Goal: Task Accomplishment & Management: Manage account settings

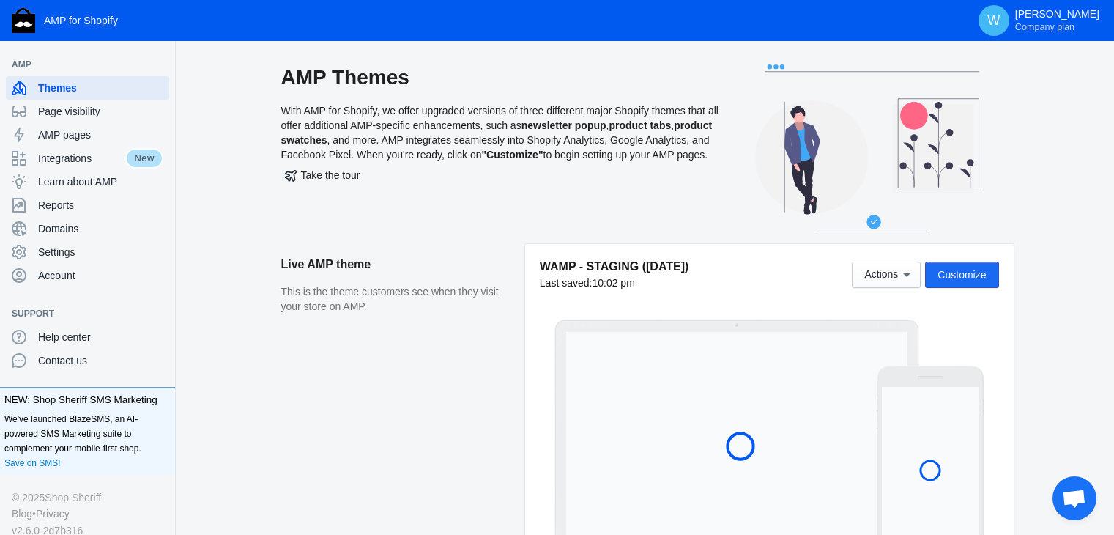
click at [953, 276] on span "Customize" at bounding box center [961, 275] width 48 height 12
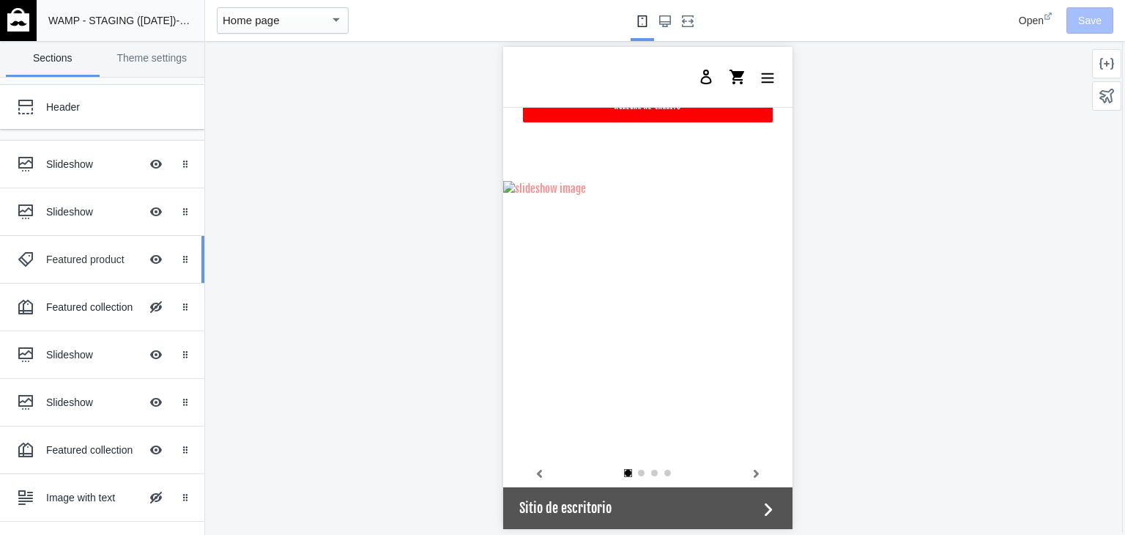
scroll to position [0, 278]
click at [91, 361] on div "Slideshow Hide Image with text overlay" at bounding box center [91, 354] width 161 height 32
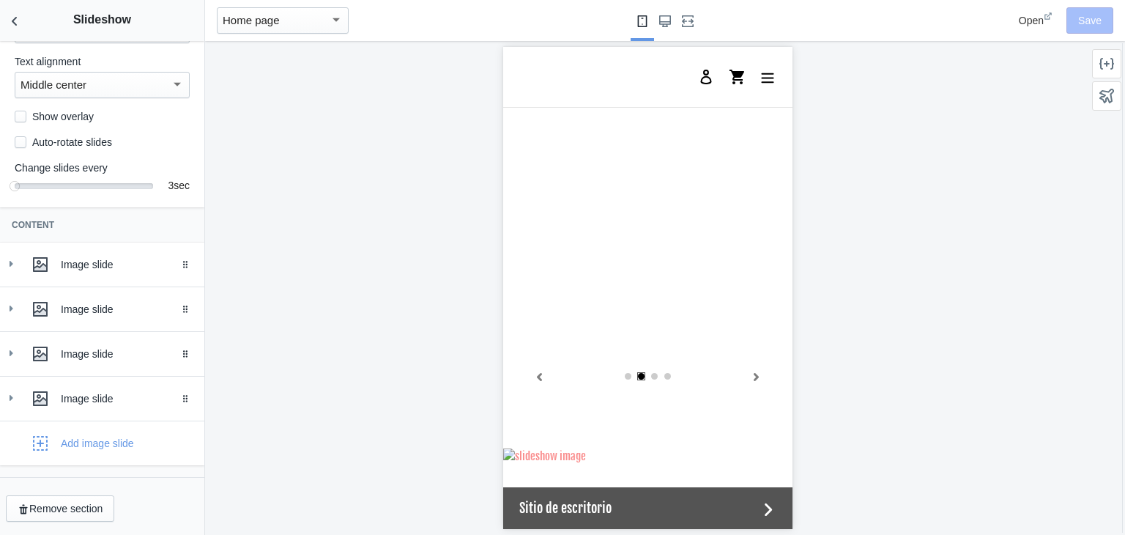
scroll to position [0, 557]
click at [24, 358] on div "Image slide" at bounding box center [102, 353] width 182 height 29
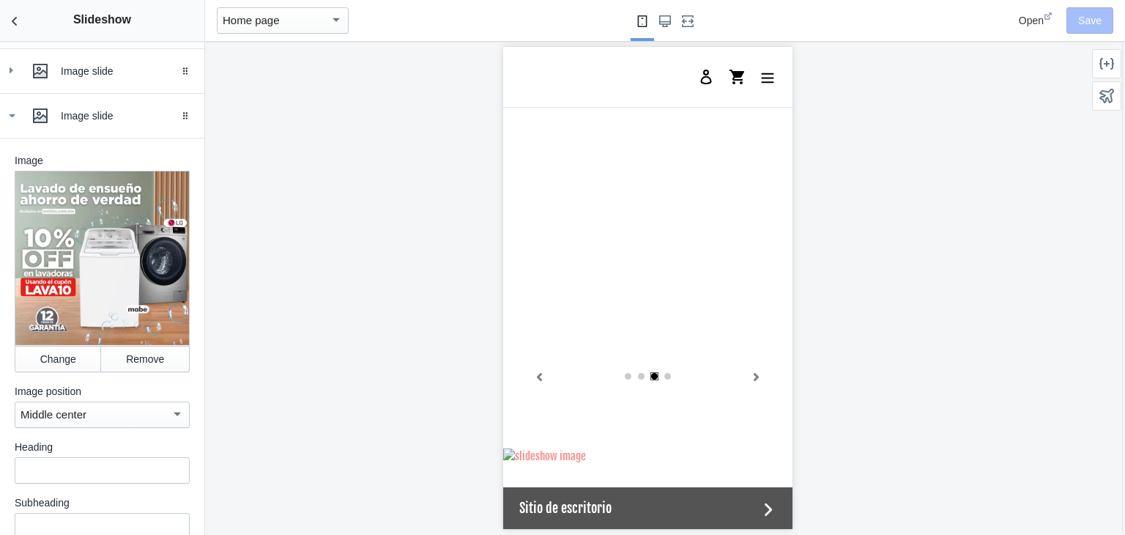
scroll to position [408, 0]
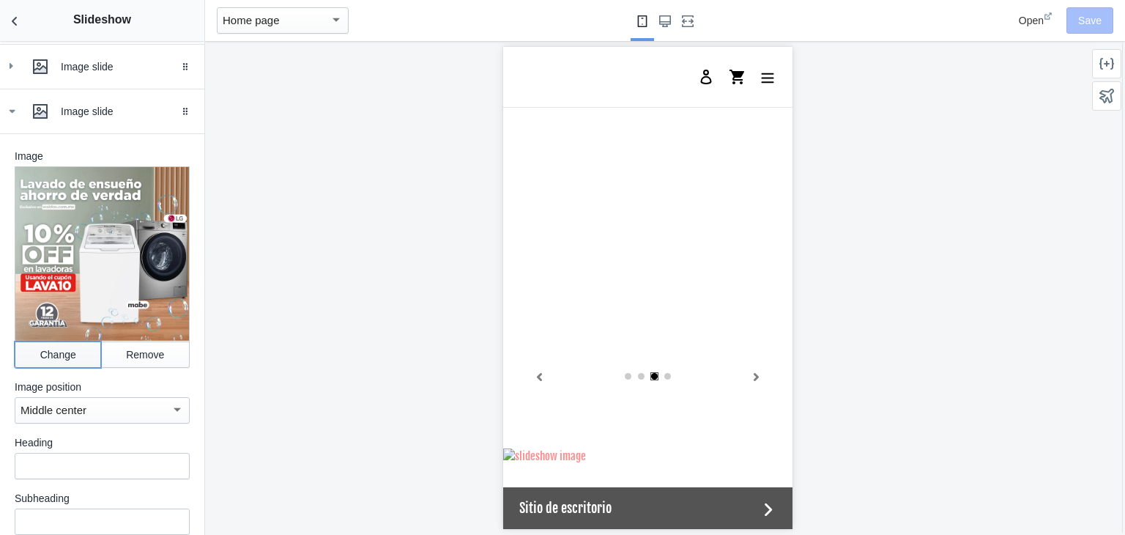
click at [48, 352] on button "Change" at bounding box center [58, 354] width 86 height 26
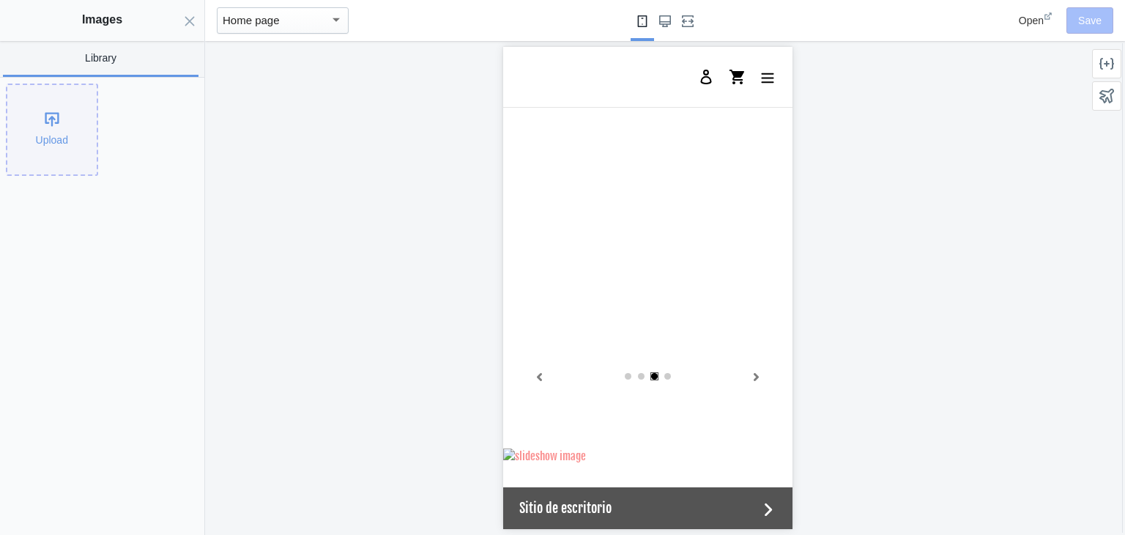
click at [16, 131] on div "Upload" at bounding box center [51, 129] width 89 height 89
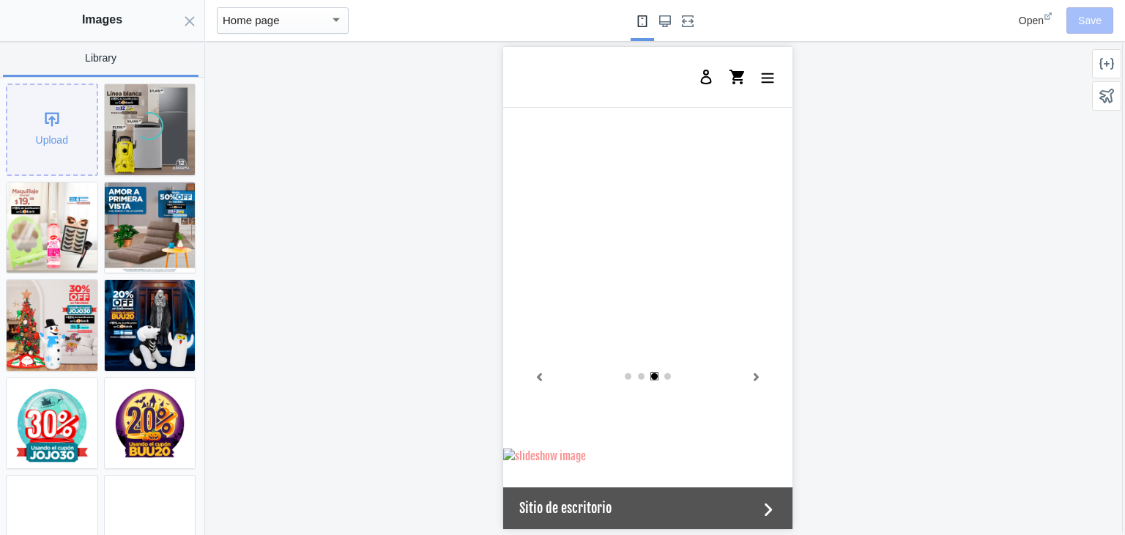
scroll to position [0, 278]
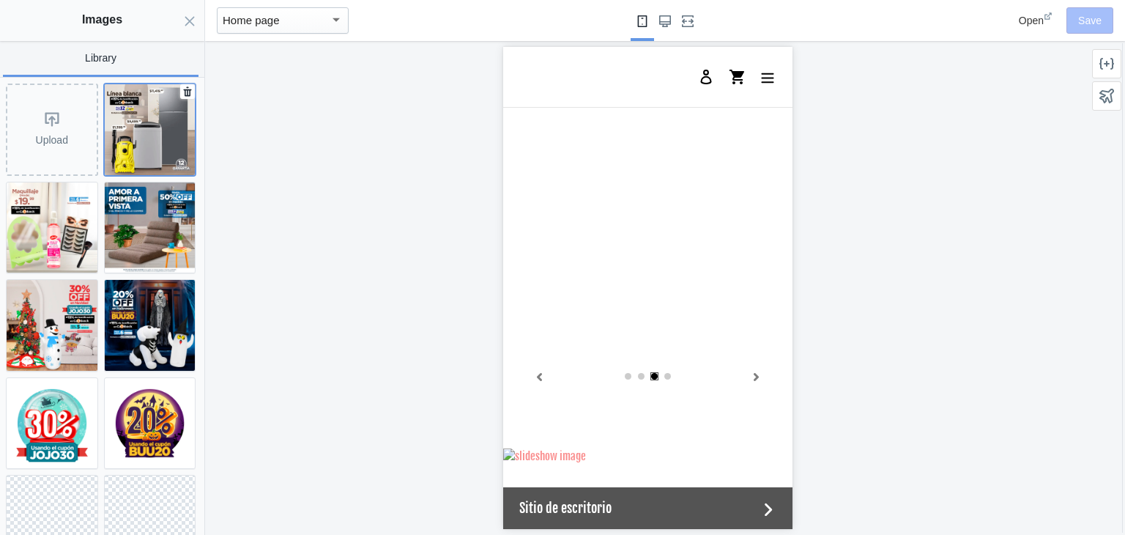
click at [130, 119] on img at bounding box center [150, 129] width 91 height 91
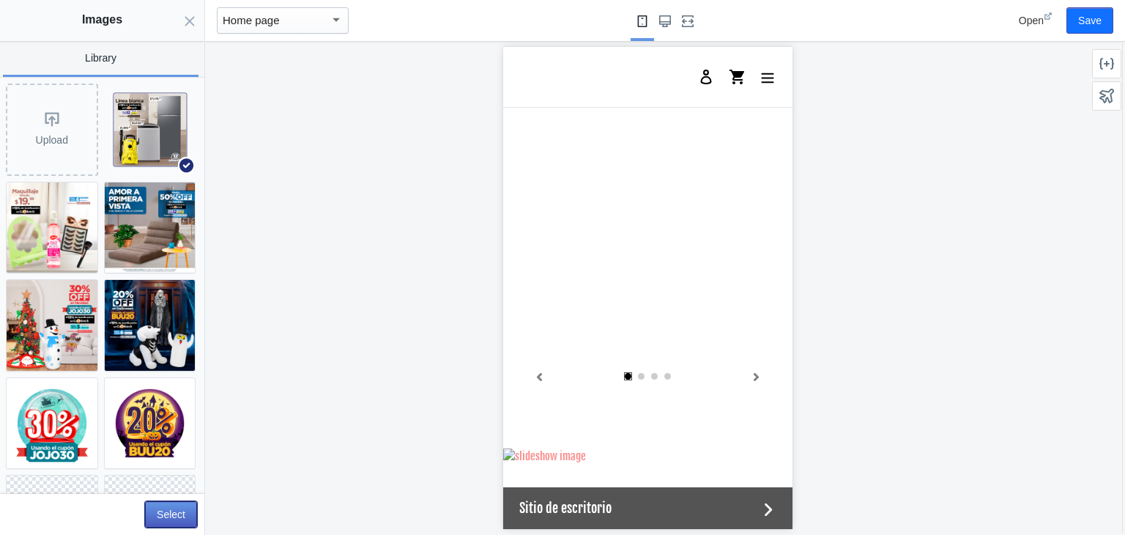
click at [175, 513] on button "Select" at bounding box center [171, 514] width 52 height 26
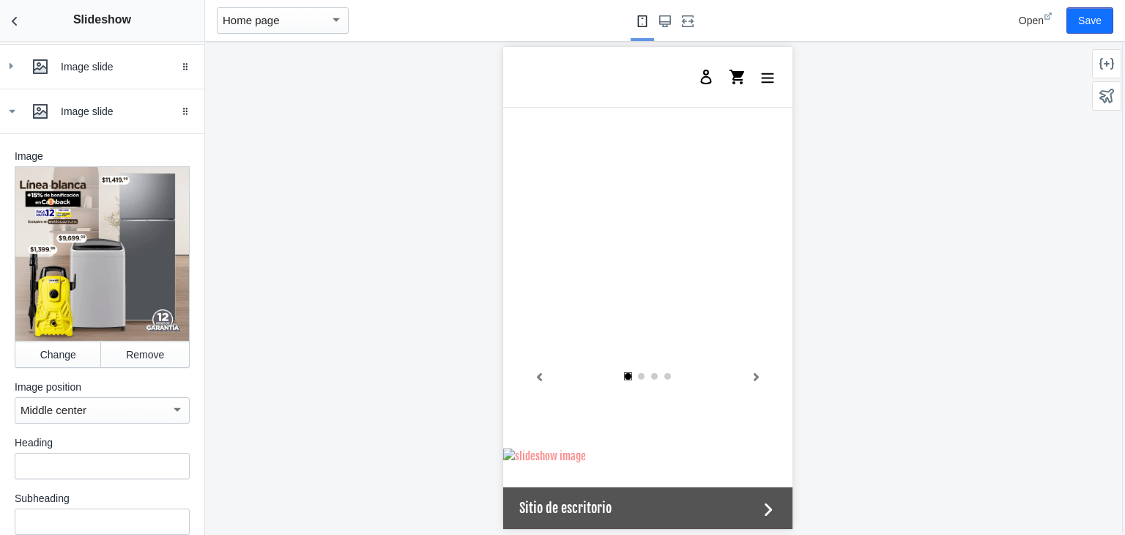
scroll to position [755, 0]
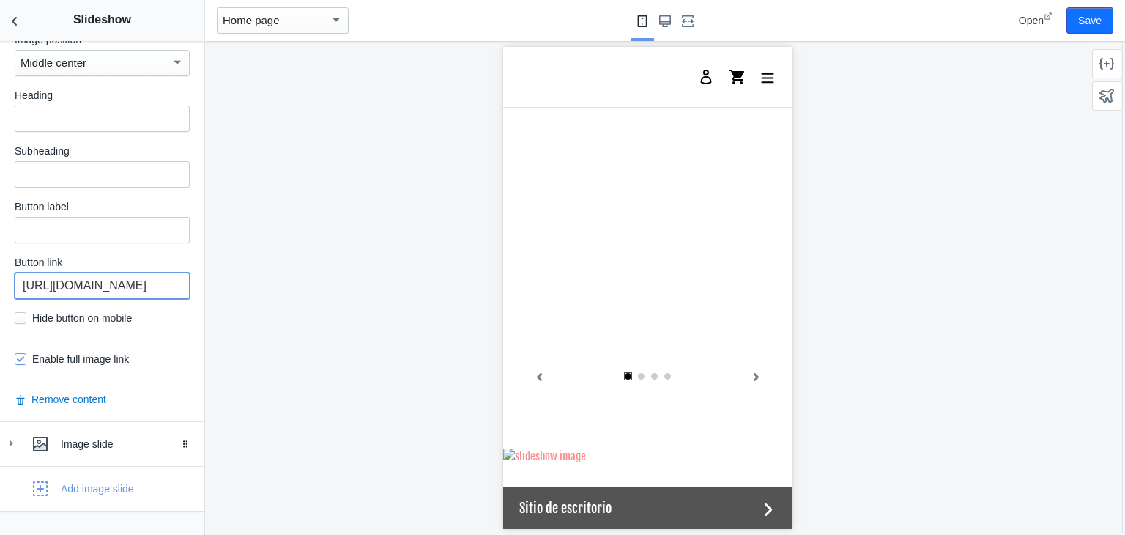
click at [112, 277] on input "https://waldos.com.mx/collections/lavadoras-2" at bounding box center [102, 285] width 175 height 26
paste input "electrodomesticos-y-linea-blanca"
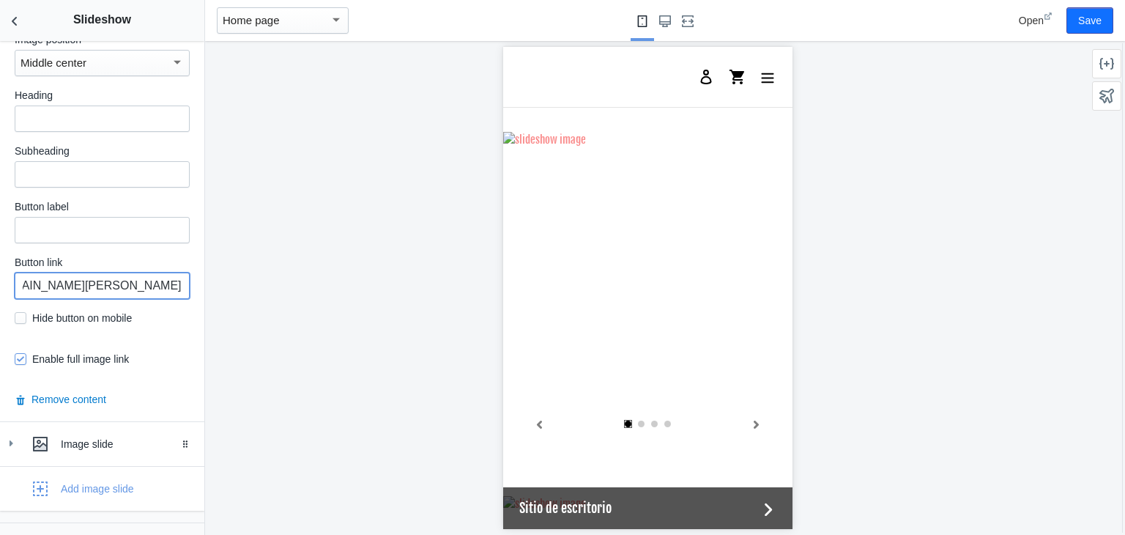
scroll to position [1104, 0]
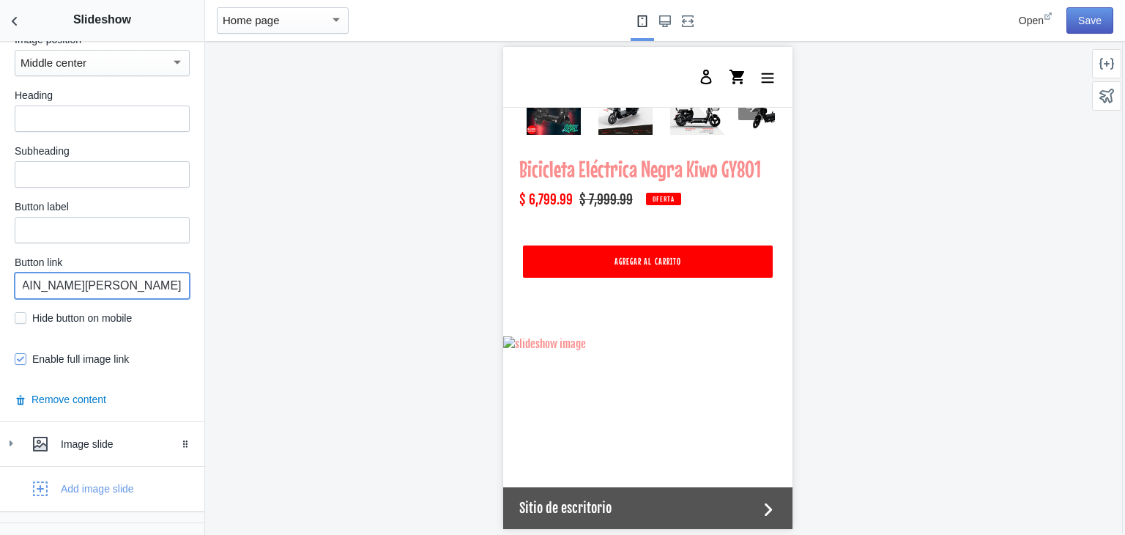
type input "https://waldos.com.mx/collections/electrodomesticos-y-linea-blanca"
click at [1076, 28] on button "Save" at bounding box center [1089, 20] width 47 height 26
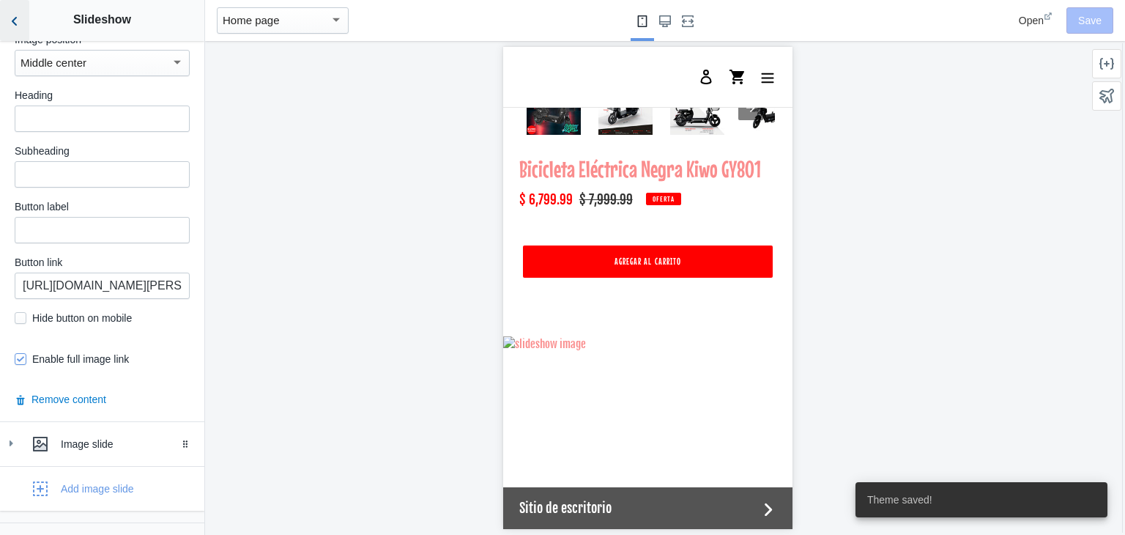
click at [25, 1] on button "Back to sections" at bounding box center [14, 20] width 29 height 41
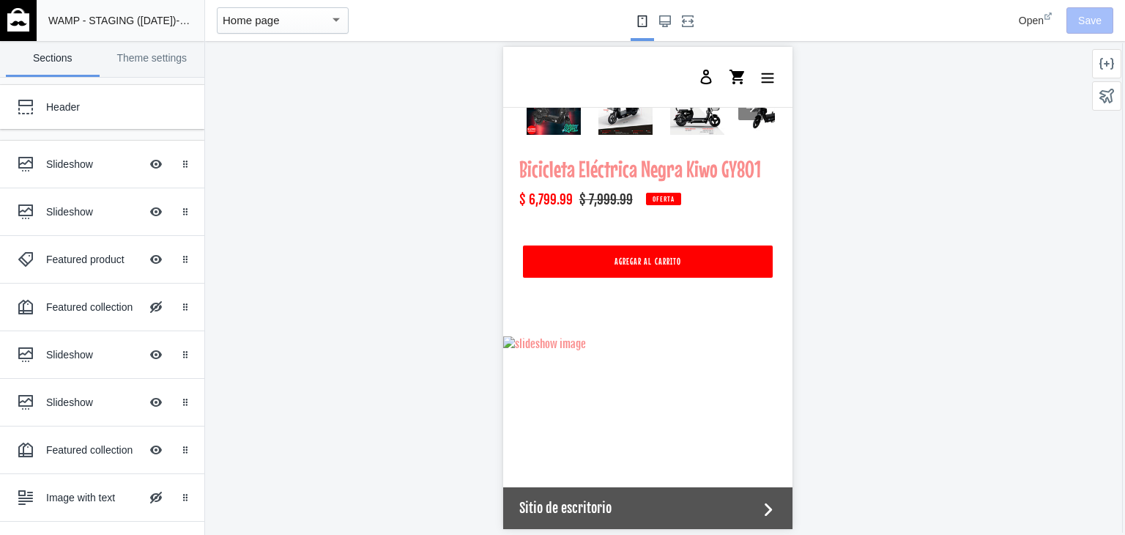
click at [12, 29] on img at bounding box center [18, 19] width 22 height 23
